Goal: Task Accomplishment & Management: Manage account settings

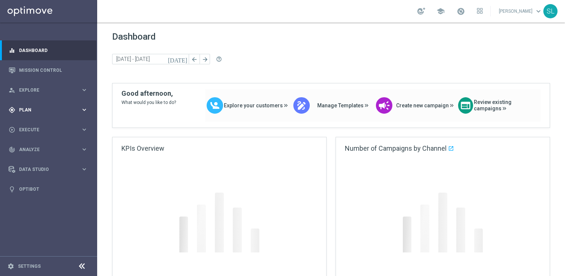
click at [26, 109] on span "Plan" at bounding box center [50, 110] width 62 height 4
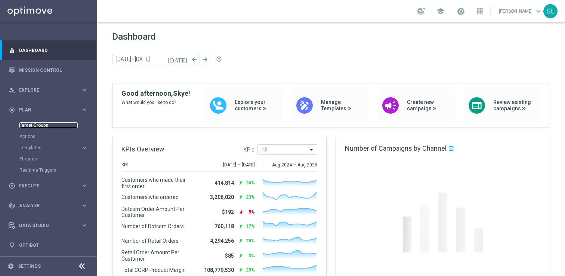
click at [32, 126] on link "Target Groups" at bounding box center [48, 125] width 58 height 6
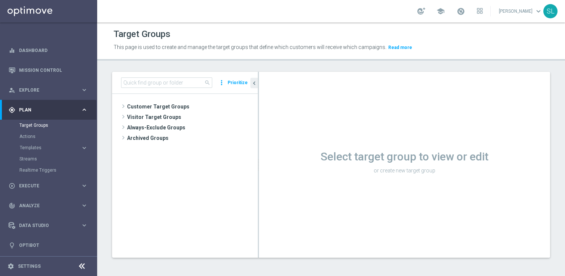
click at [83, 266] on icon at bounding box center [81, 265] width 9 height 9
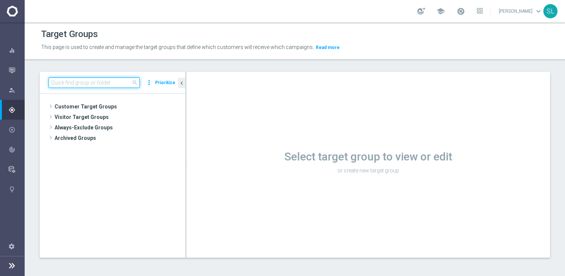
click at [108, 81] on input at bounding box center [94, 82] width 91 height 10
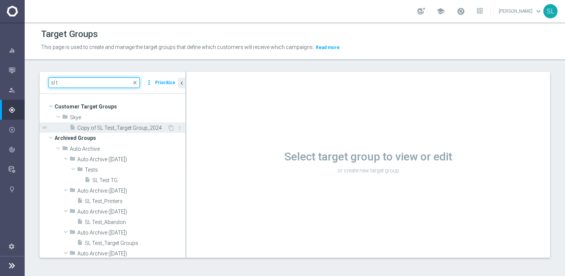
type input "sl t"
click at [100, 125] on span "Copy of SL Test_Target Group_2024" at bounding box center [122, 128] width 90 height 6
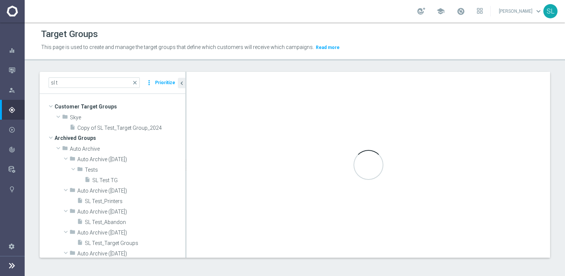
click at [312, 66] on div "Target Groups This page is used to create and manage the target groups that def…" at bounding box center [295, 148] width 540 height 253
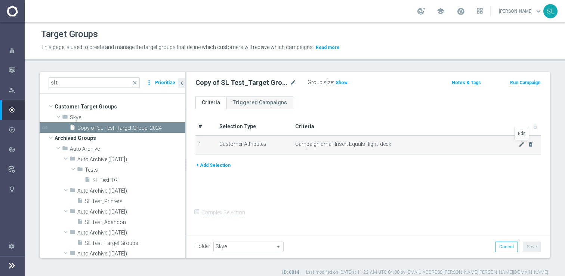
click at [521, 145] on icon "mode_edit" at bounding box center [521, 144] width 6 height 6
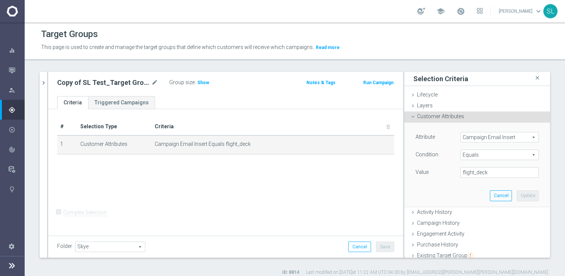
click at [493, 137] on span "Campaign Email Insert" at bounding box center [499, 137] width 78 height 10
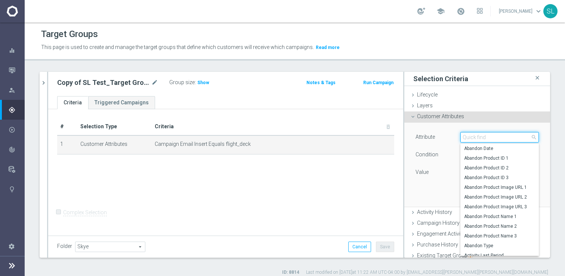
click at [493, 137] on input "search" at bounding box center [499, 137] width 78 height 10
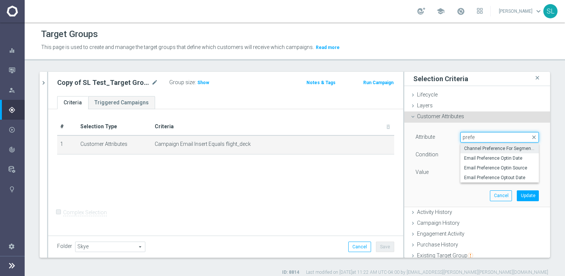
type input "prefe"
click at [489, 147] on span "Channel Preference For Segmentation" at bounding box center [499, 148] width 71 height 6
type input "Channel Preference For Segmentation"
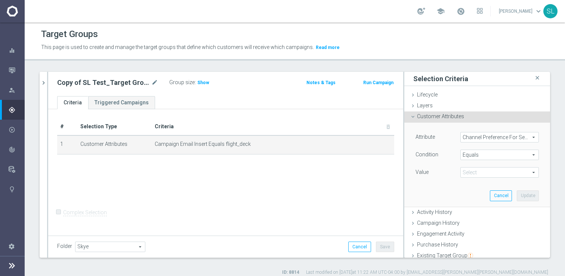
click at [484, 155] on span "Equals" at bounding box center [499, 155] width 78 height 10
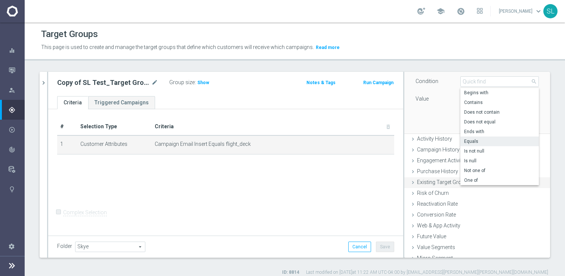
scroll to position [74, 0]
click at [484, 176] on span "One of" at bounding box center [499, 179] width 71 height 6
type input "One of"
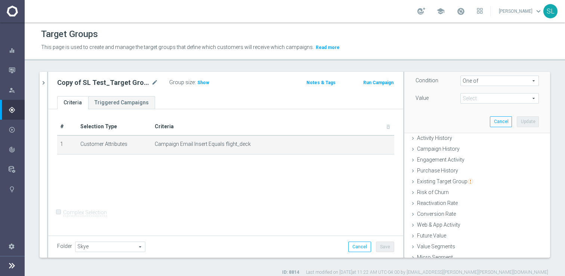
click at [481, 96] on span at bounding box center [499, 98] width 78 height 10
click at [431, 120] on div "Attribute Channel Preference For Segmentation Channel Preference For Segmentati…" at bounding box center [477, 91] width 134 height 84
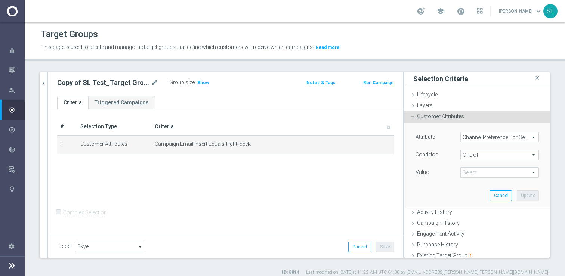
click at [470, 139] on span "Channel Preference For Segmentation" at bounding box center [499, 137] width 78 height 10
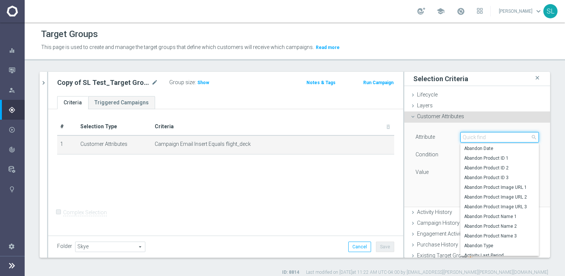
click at [470, 139] on input "search" at bounding box center [499, 137] width 78 height 10
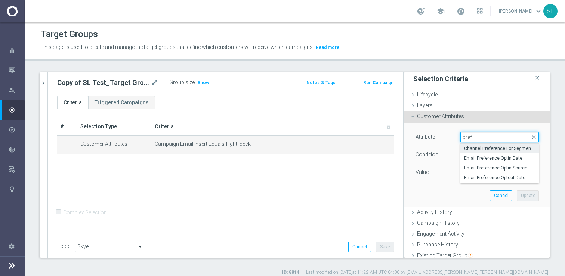
click at [488, 137] on input "pref" at bounding box center [499, 137] width 78 height 10
click at [495, 137] on input "optim" at bounding box center [499, 137] width 78 height 10
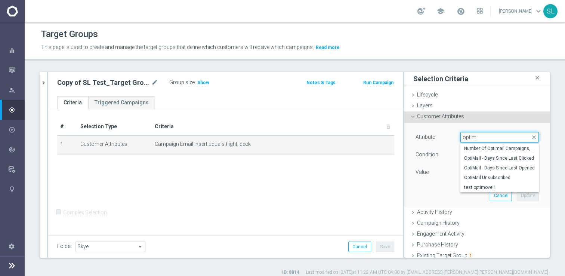
click at [495, 137] on input "optim" at bounding box center [499, 137] width 78 height 10
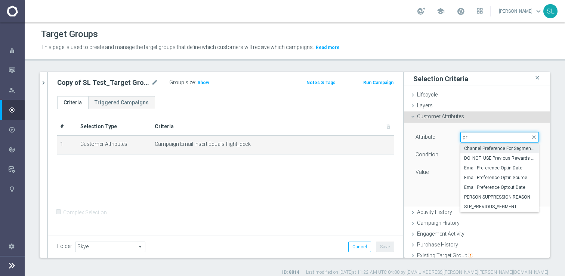
type input "p"
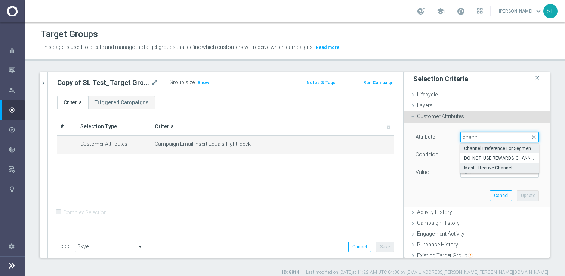
type input "chann"
click at [500, 166] on span "Most Effective Channel" at bounding box center [499, 168] width 71 height 6
type input "Most Effective Channel"
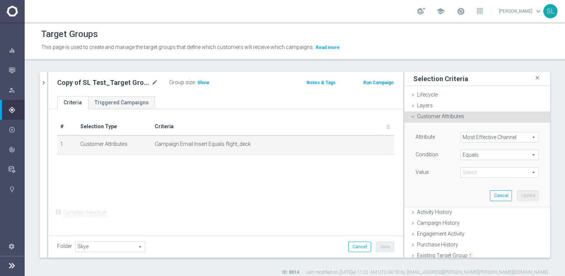
click at [486, 156] on span "Equals" at bounding box center [499, 155] width 78 height 10
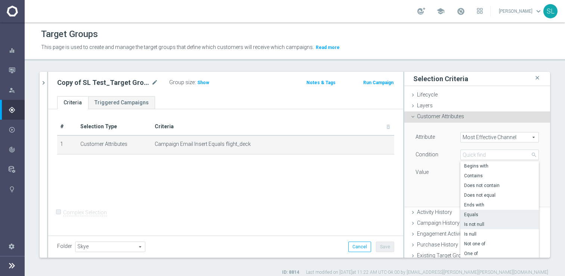
scroll to position [90, 0]
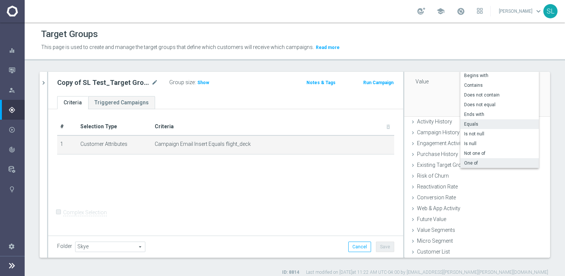
click at [477, 162] on span "One of" at bounding box center [499, 163] width 71 height 6
type input "One of"
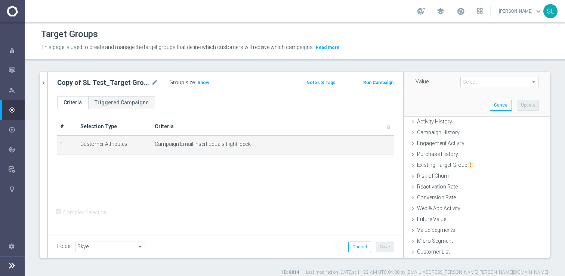
click at [474, 81] on span at bounding box center [499, 82] width 78 height 10
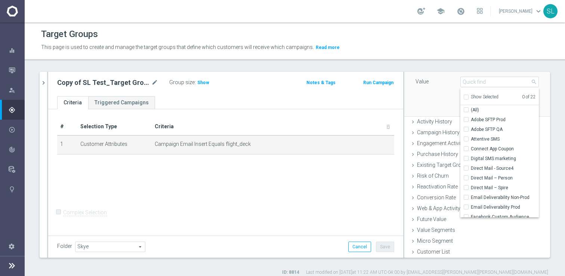
click at [421, 108] on div "Attribute Most Effective Channel Most Effective Channel arrow_drop_down search …" at bounding box center [477, 74] width 134 height 84
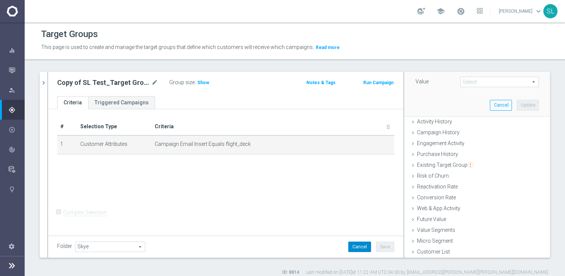
click at [361, 251] on button "Cancel" at bounding box center [359, 246] width 23 height 10
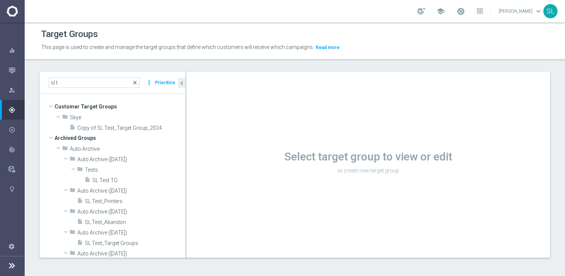
click at [136, 84] on span "close" at bounding box center [135, 83] width 6 height 6
